Goal: Check status: Check status

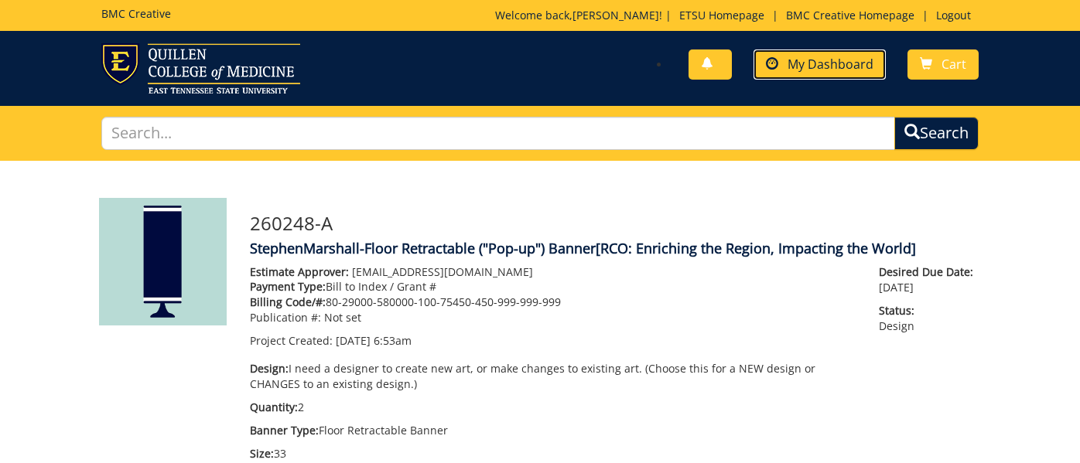
click at [802, 67] on span "My Dashboard" at bounding box center [830, 64] width 86 height 17
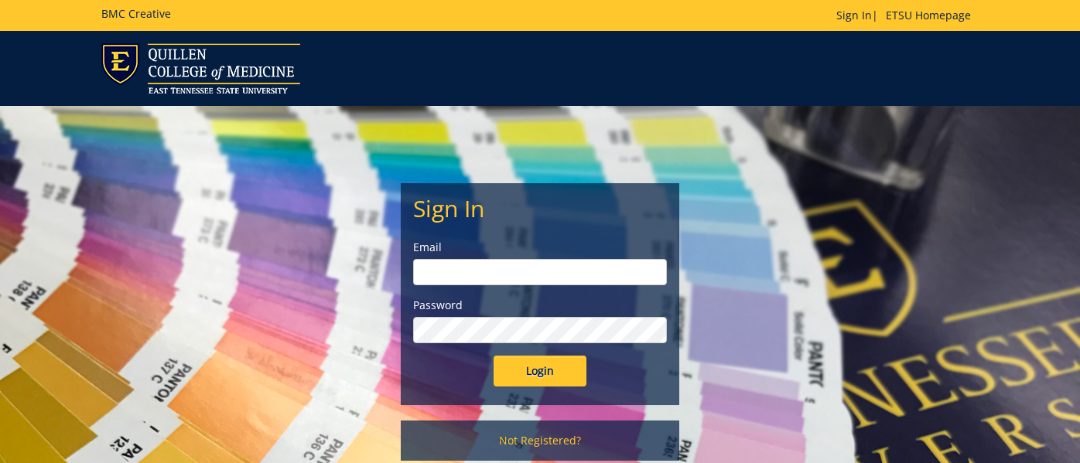
type input "[EMAIL_ADDRESS][DOMAIN_NAME]"
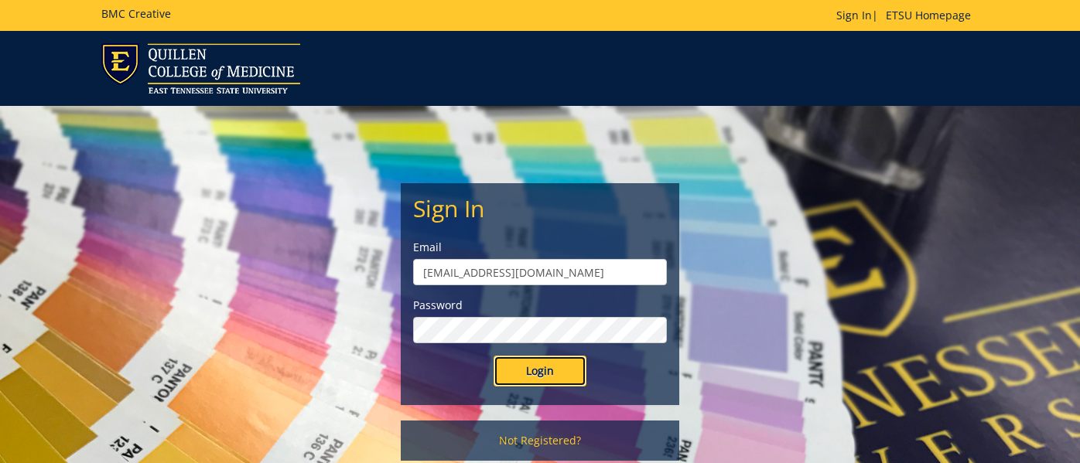
click at [562, 371] on input "Login" at bounding box center [539, 371] width 93 height 31
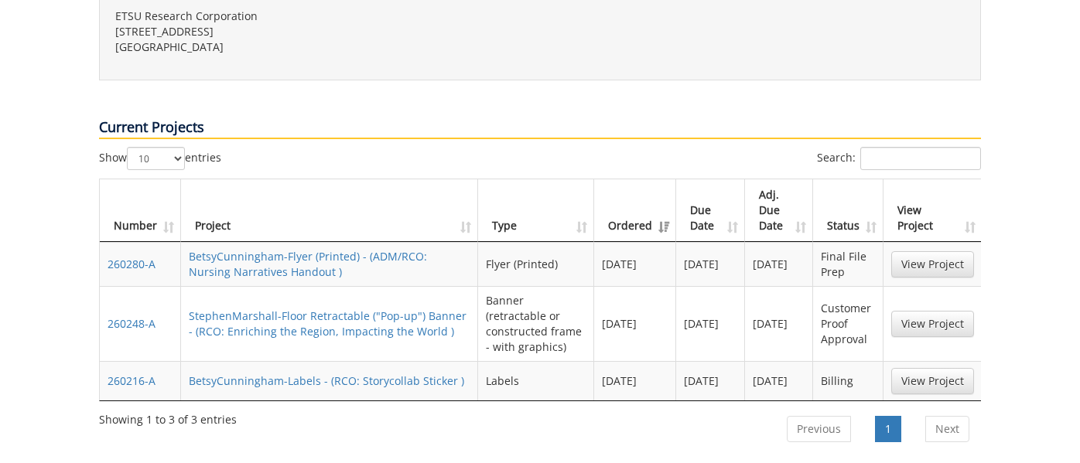
scroll to position [621, 0]
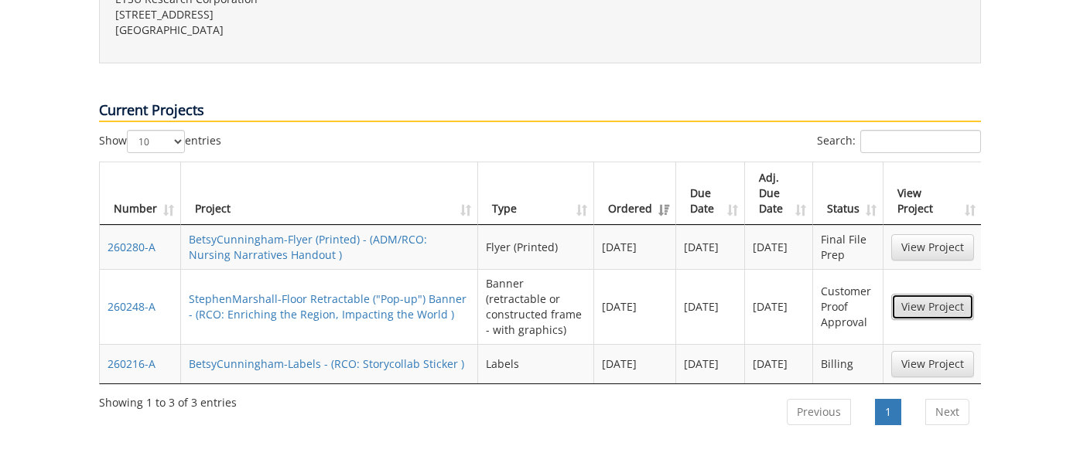
click at [959, 294] on link "View Project" at bounding box center [932, 307] width 83 height 26
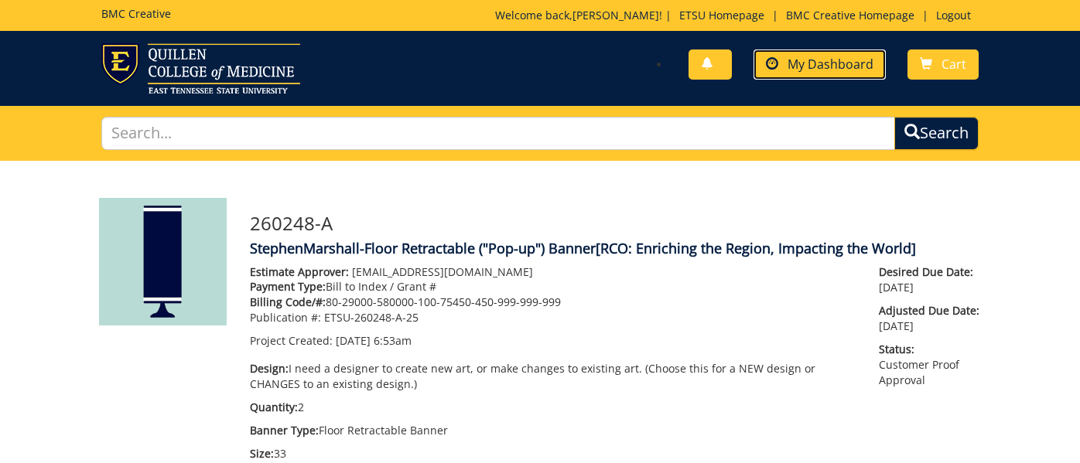
click at [815, 78] on link "My Dashboard" at bounding box center [819, 64] width 132 height 30
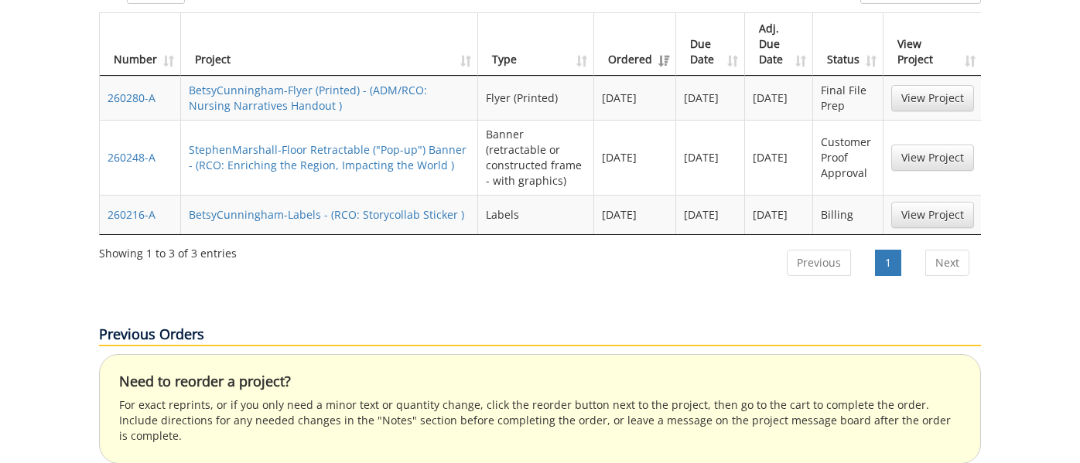
scroll to position [759, 0]
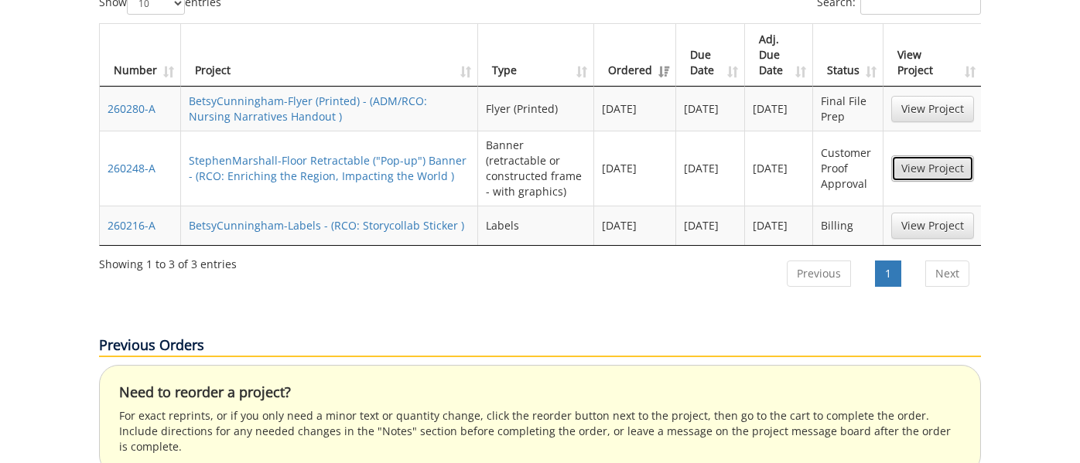
click at [916, 155] on link "View Project" at bounding box center [932, 168] width 83 height 26
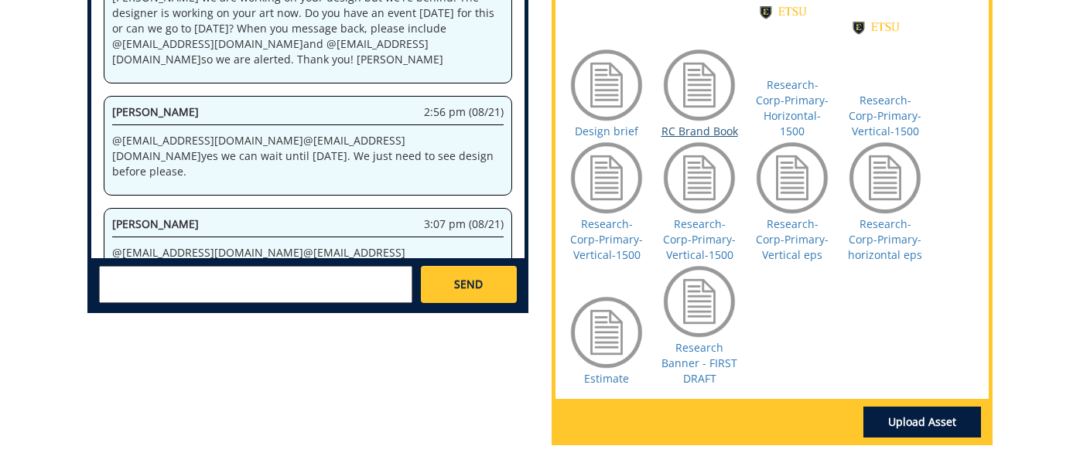
scroll to position [760, 0]
